Goal: Navigation & Orientation: Find specific page/section

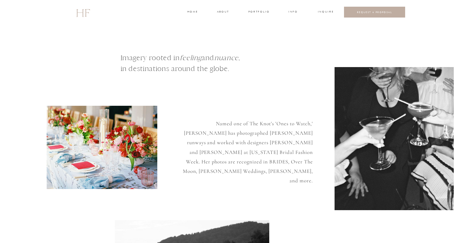
click at [220, 9] on div at bounding box center [238, 12] width 476 height 24
click at [224, 14] on h3 "about" at bounding box center [223, 12] width 12 height 5
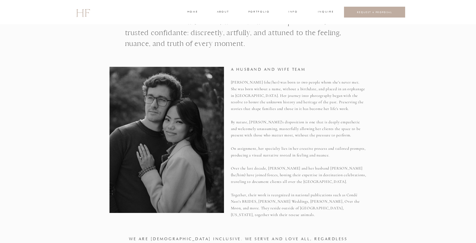
scroll to position [203, 0]
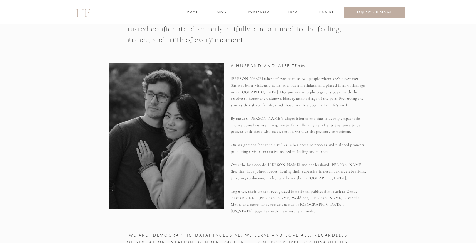
drag, startPoint x: 184, startPoint y: 122, endPoint x: 138, endPoint y: 135, distance: 47.6
click at [138, 135] on div at bounding box center [167, 136] width 115 height 146
